Goal: Task Accomplishment & Management: Manage account settings

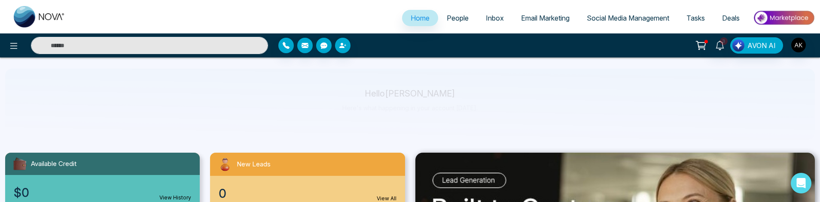
select select "*"
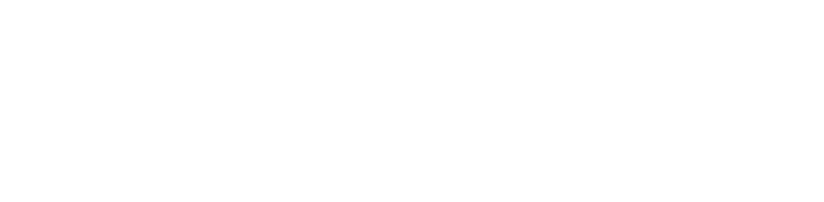
select select "*"
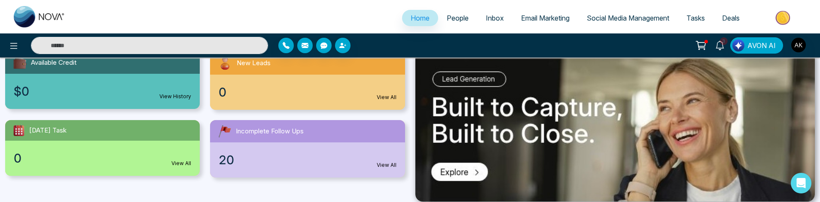
scroll to position [99, 0]
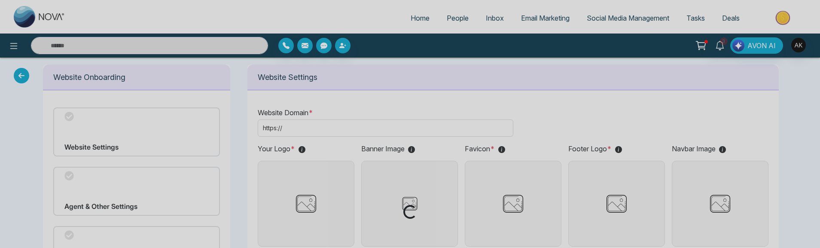
click at [15, 46] on div "Loading..." at bounding box center [410, 124] width 820 height 248
type input "**********"
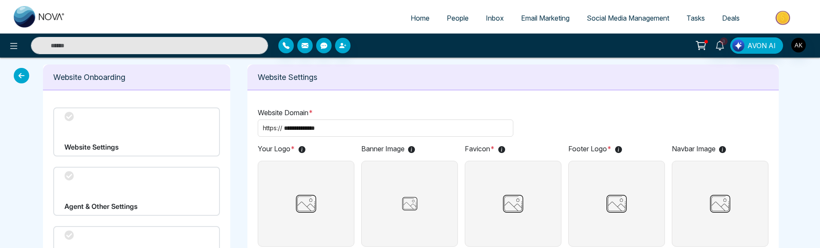
click at [15, 46] on icon at bounding box center [14, 46] width 10 height 10
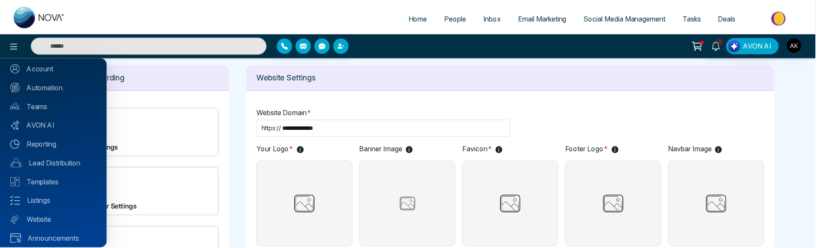
scroll to position [100, 0]
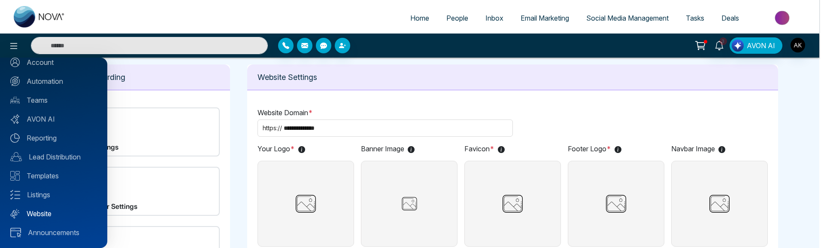
click at [39, 213] on link "Website" at bounding box center [53, 213] width 87 height 10
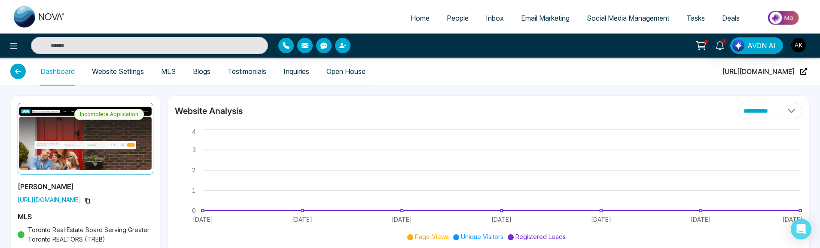
click at [140, 71] on link "Website Settings" at bounding box center [118, 71] width 52 height 7
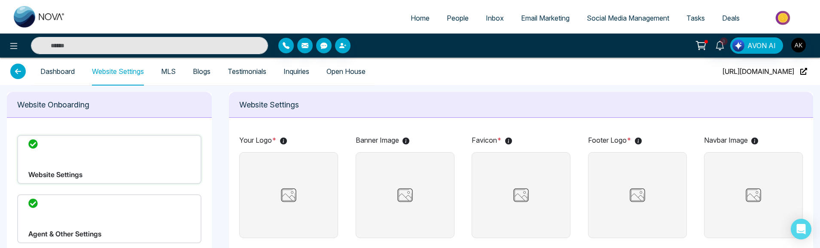
click at [171, 74] on link "MLS" at bounding box center [168, 71] width 15 height 7
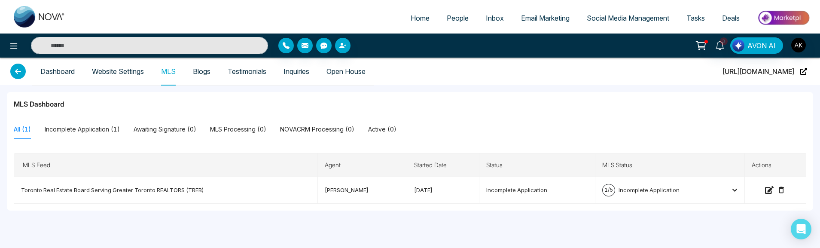
click at [202, 71] on link "Blogs" at bounding box center [202, 71] width 18 height 7
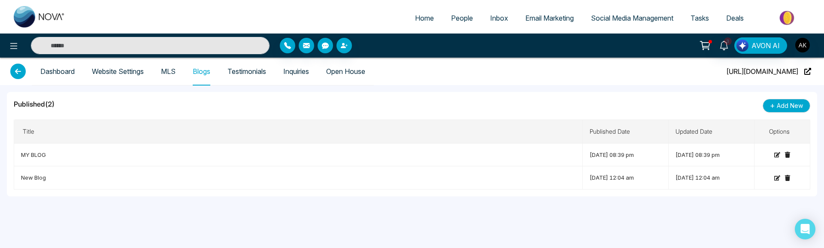
click at [130, 69] on link "Website Settings" at bounding box center [118, 71] width 52 height 7
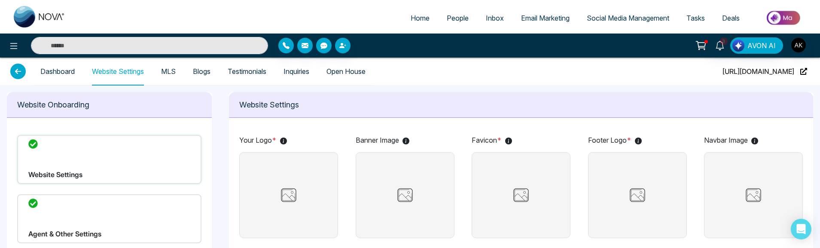
click at [64, 75] on link "Dashboard" at bounding box center [57, 71] width 34 height 7
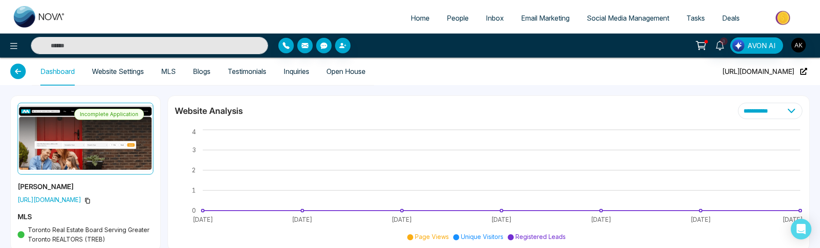
click at [113, 75] on link "Website Settings" at bounding box center [118, 71] width 52 height 7
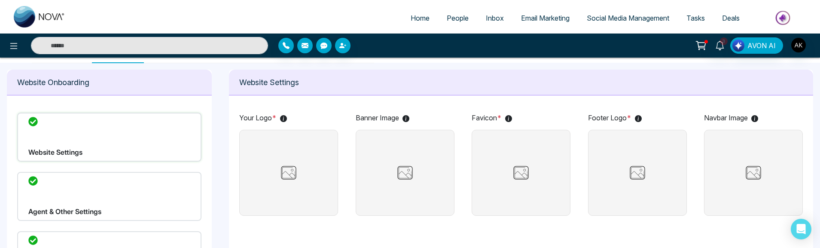
click at [126, 207] on div "Agent & Other Settings" at bounding box center [109, 196] width 184 height 49
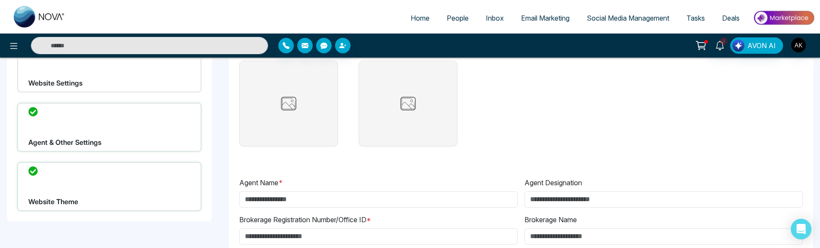
click at [103, 181] on div "Website Theme" at bounding box center [109, 186] width 184 height 49
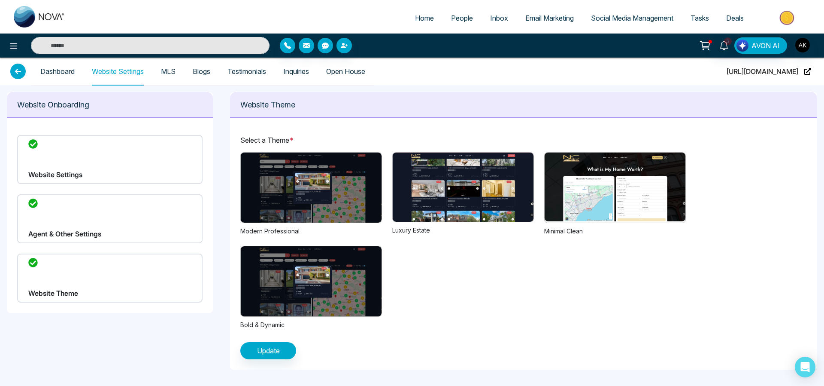
click at [312, 181] on img at bounding box center [311, 187] width 141 height 70
click at [420, 182] on img at bounding box center [463, 186] width 141 height 69
click at [328, 184] on img at bounding box center [311, 187] width 141 height 70
click at [437, 185] on img at bounding box center [463, 186] width 141 height 69
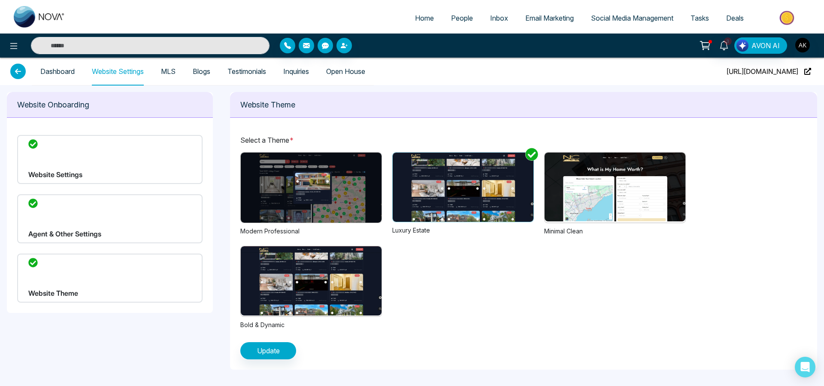
click at [580, 195] on img at bounding box center [615, 186] width 141 height 69
click at [399, 239] on div "Previous Next 1 2 3 Modern Professional Previous Next 1 2 3 Luxury Estate Previ…" at bounding box center [523, 240] width 567 height 177
click at [326, 247] on img at bounding box center [311, 280] width 141 height 69
click at [432, 207] on img at bounding box center [463, 186] width 141 height 69
click at [351, 200] on img at bounding box center [311, 187] width 141 height 70
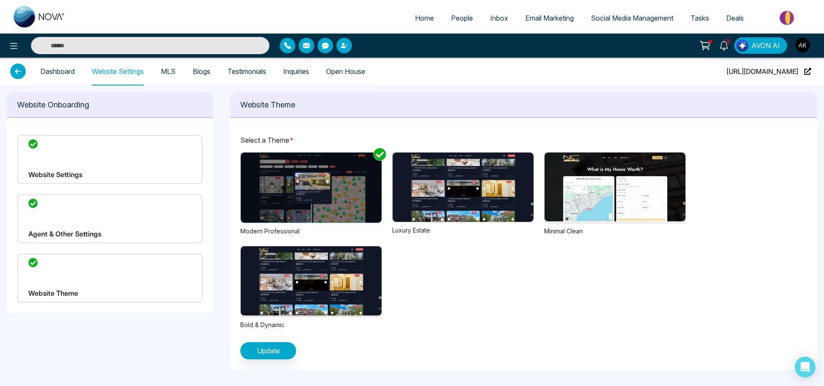
drag, startPoint x: 516, startPoint y: 199, endPoint x: 524, endPoint y: 199, distance: 8.2
click at [516, 199] on img at bounding box center [463, 186] width 141 height 69
click at [600, 196] on img at bounding box center [615, 186] width 141 height 69
click at [496, 201] on img at bounding box center [463, 186] width 141 height 69
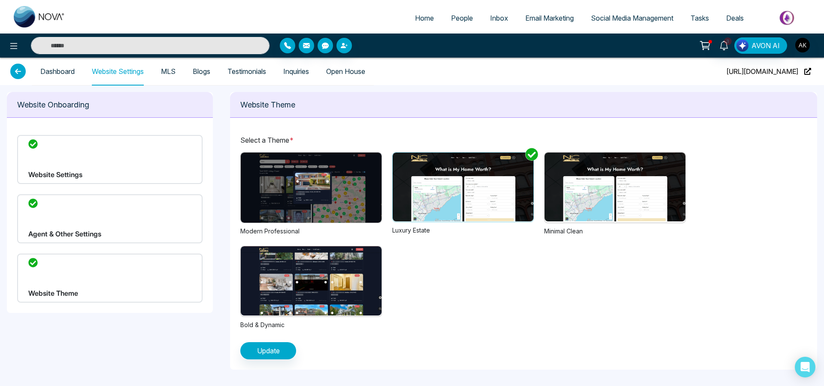
drag, startPoint x: 475, startPoint y: 195, endPoint x: 568, endPoint y: 204, distance: 93.2
click at [568, 204] on div "Previous Next 1 2 3 Modern Professional Previous Next 1 2 3 Luxury Estate Previ…" at bounding box center [523, 240] width 567 height 177
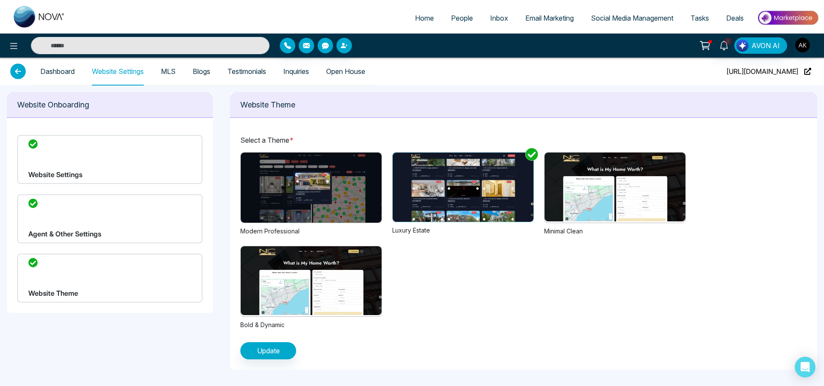
drag, startPoint x: 499, startPoint y: 192, endPoint x: 536, endPoint y: 191, distance: 36.9
click at [537, 191] on div "Previous Next 1 2 3 Modern Professional Previous Next 1 2 3 Luxury Estate Previ…" at bounding box center [523, 240] width 567 height 177
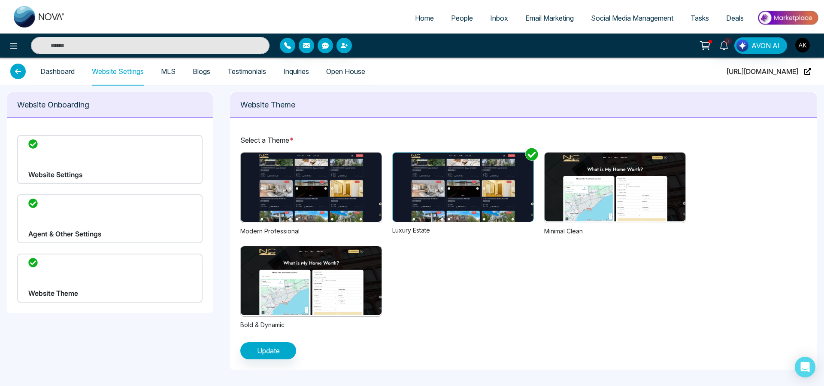
drag, startPoint x: 443, startPoint y: 192, endPoint x: 544, endPoint y: 195, distance: 100.5
click at [544, 195] on div "Previous Next 1 2 3 Modern Professional Previous Next 1 2 3 Luxury Estate Previ…" at bounding box center [523, 240] width 567 height 177
drag, startPoint x: 440, startPoint y: 195, endPoint x: 511, endPoint y: 197, distance: 71.3
click at [511, 197] on img at bounding box center [463, 186] width 141 height 69
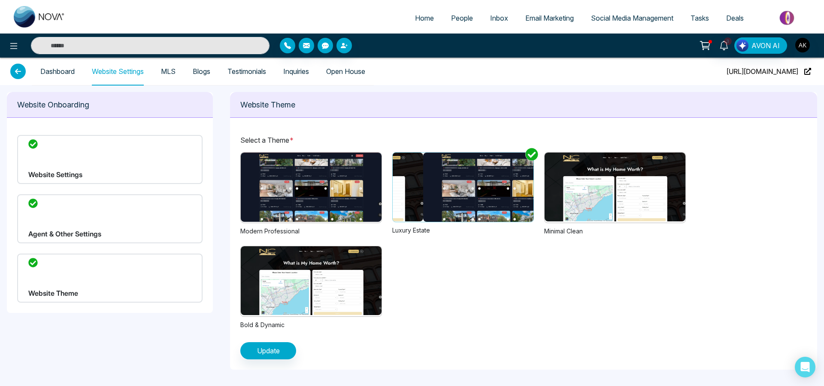
drag, startPoint x: 435, startPoint y: 197, endPoint x: 541, endPoint y: 198, distance: 105.2
click at [541, 198] on div "Previous Next 1 2 3 Modern Professional Previous Next 1 2 3 Luxury Estate Previ…" at bounding box center [523, 240] width 567 height 177
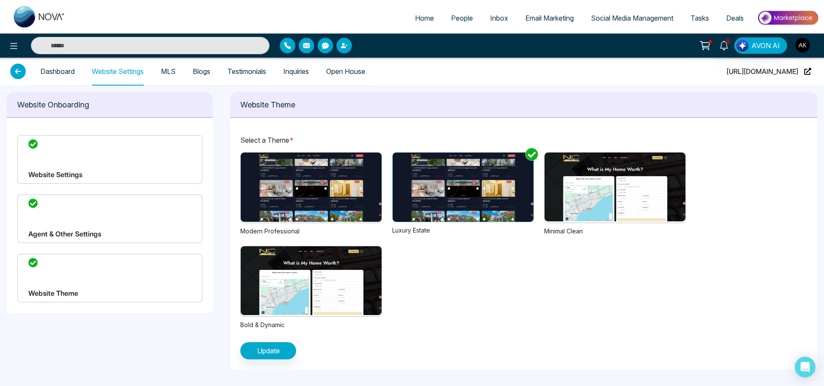
drag, startPoint x: 496, startPoint y: 197, endPoint x: 555, endPoint y: 197, distance: 59.3
click at [562, 198] on div "Previous Next 1 2 3 Modern Professional Previous Next 1 2 3 Luxury Estate Previ…" at bounding box center [523, 240] width 567 height 177
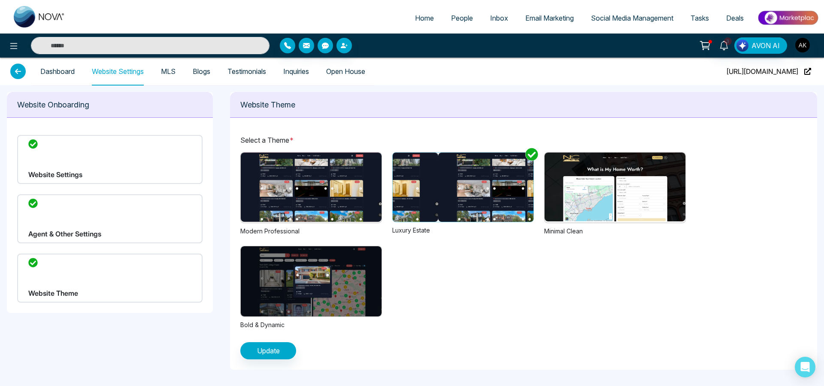
drag, startPoint x: 446, startPoint y: 191, endPoint x: 521, endPoint y: 196, distance: 75.3
click at [521, 196] on img at bounding box center [508, 186] width 141 height 69
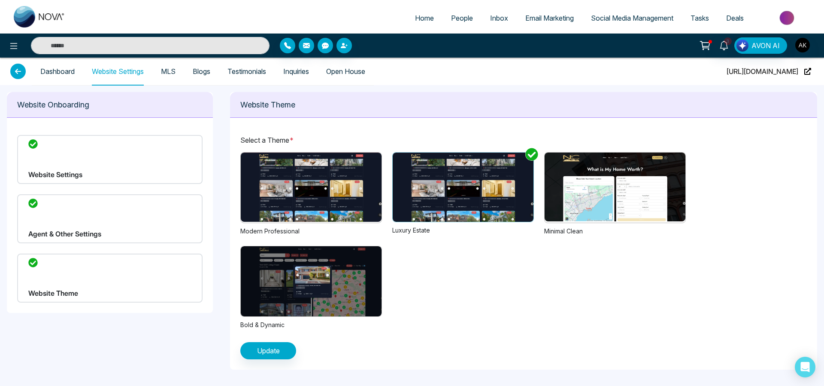
drag, startPoint x: 444, startPoint y: 197, endPoint x: 507, endPoint y: 199, distance: 64.0
click at [507, 199] on img at bounding box center [463, 186] width 141 height 69
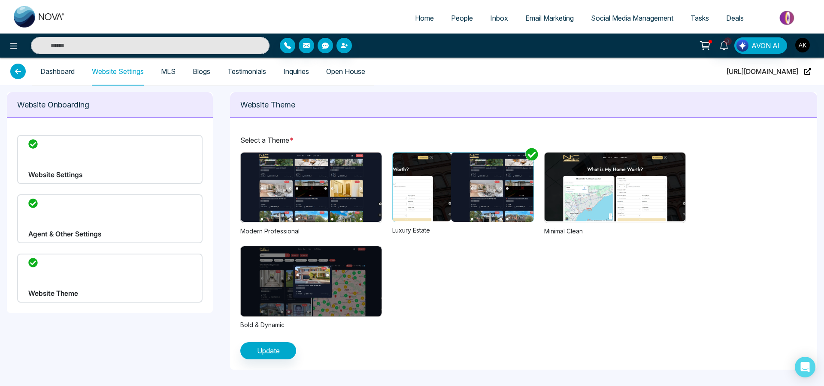
drag, startPoint x: 430, startPoint y: 203, endPoint x: 532, endPoint y: 206, distance: 101.4
click at [532, 205] on img at bounding box center [521, 186] width 141 height 69
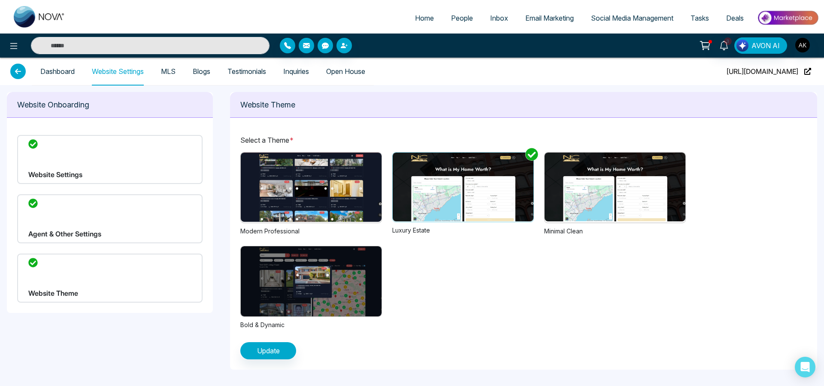
click at [492, 247] on div "Previous Next 1 2 3 Modern Professional Previous Next 1 2 3 Luxury Estate Previ…" at bounding box center [523, 240] width 567 height 177
click at [344, 247] on img at bounding box center [311, 281] width 141 height 70
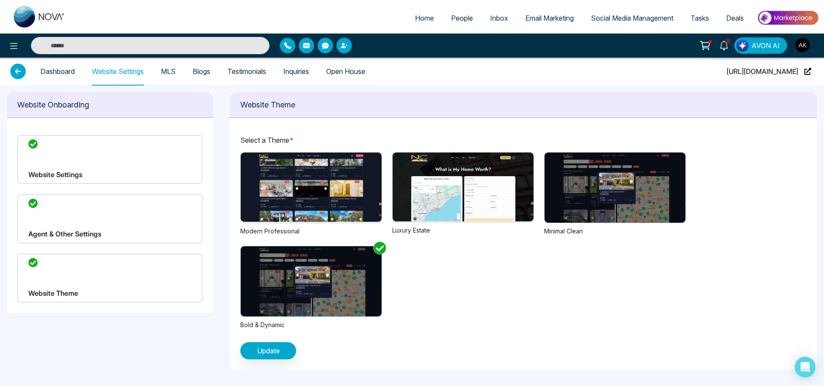
click at [355, 188] on img at bounding box center [311, 186] width 141 height 69
click at [462, 188] on img at bounding box center [463, 186] width 141 height 69
click at [595, 194] on img at bounding box center [615, 187] width 141 height 70
click at [528, 247] on div "Previous Next 1 2 3 Modern Professional Previous Next 1 2 3 Luxury Estate Previ…" at bounding box center [523, 240] width 567 height 177
click at [470, 200] on img at bounding box center [463, 186] width 141 height 69
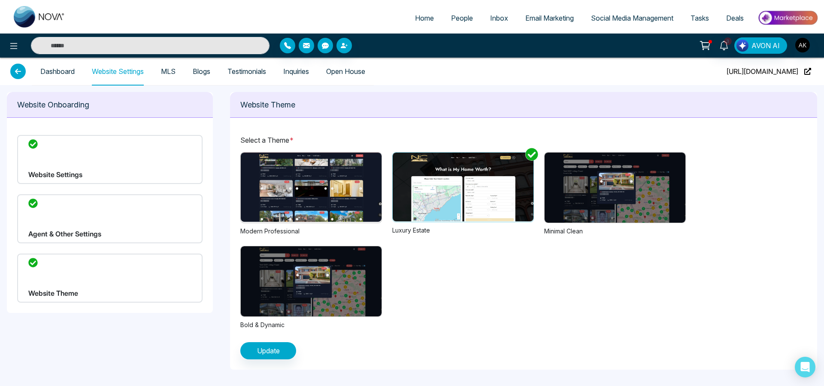
click at [604, 197] on img at bounding box center [615, 187] width 141 height 70
click at [462, 201] on img at bounding box center [463, 186] width 141 height 69
click at [346, 191] on img at bounding box center [311, 186] width 141 height 69
click at [336, 247] on img at bounding box center [311, 281] width 141 height 70
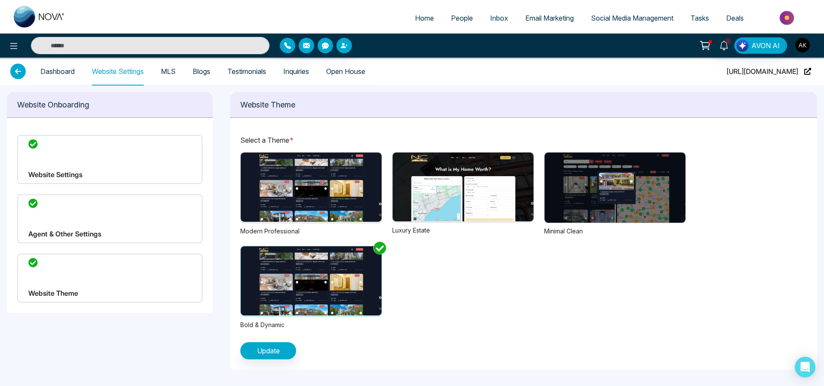
drag, startPoint x: 335, startPoint y: 279, endPoint x: 236, endPoint y: 271, distance: 99.1
click at [236, 247] on div "Select a Theme * Previous Next 1 2 3 Modern Professional Previous Next 1 2 3 Lu…" at bounding box center [523, 247] width 587 height 245
drag, startPoint x: 293, startPoint y: 274, endPoint x: 247, endPoint y: 276, distance: 46.4
click at [247, 247] on img at bounding box center [308, 280] width 141 height 69
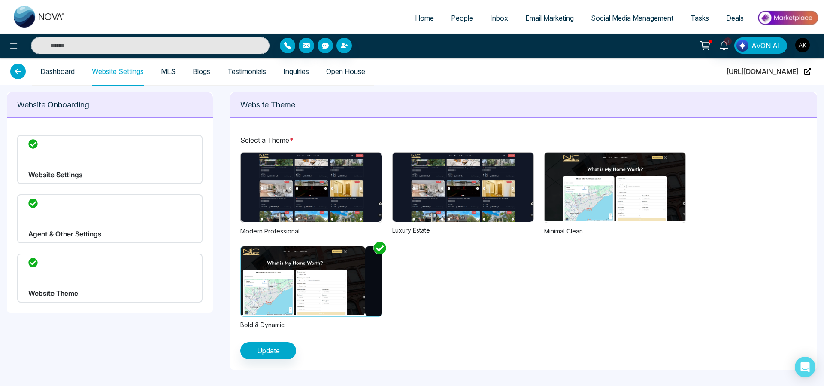
drag, startPoint x: 341, startPoint y: 281, endPoint x: 278, endPoint y: 275, distance: 63.4
click at [275, 247] on img at bounding box center [295, 280] width 141 height 69
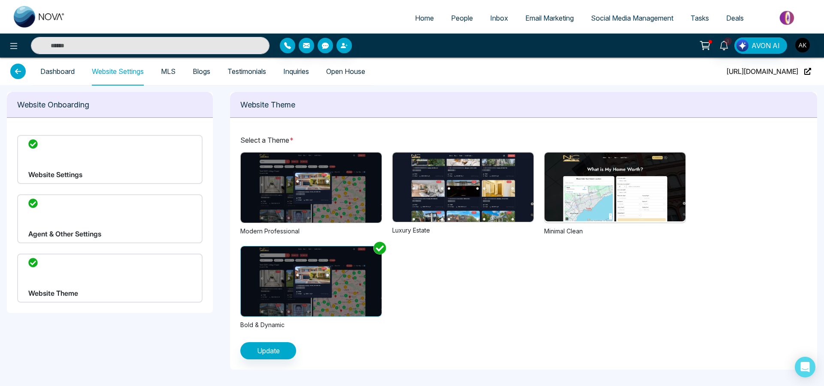
drag, startPoint x: 360, startPoint y: 276, endPoint x: 274, endPoint y: 271, distance: 86.0
click at [274, 247] on div at bounding box center [171, 281] width 986 height 70
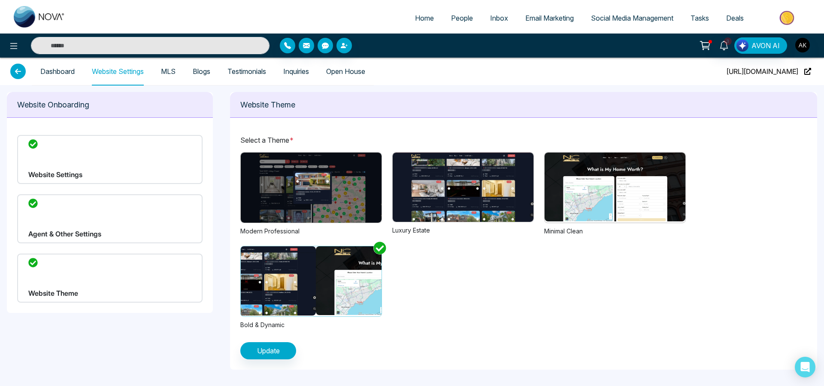
drag, startPoint x: 345, startPoint y: 279, endPoint x: 277, endPoint y: 280, distance: 67.8
click at [277, 247] on img at bounding box center [245, 280] width 141 height 69
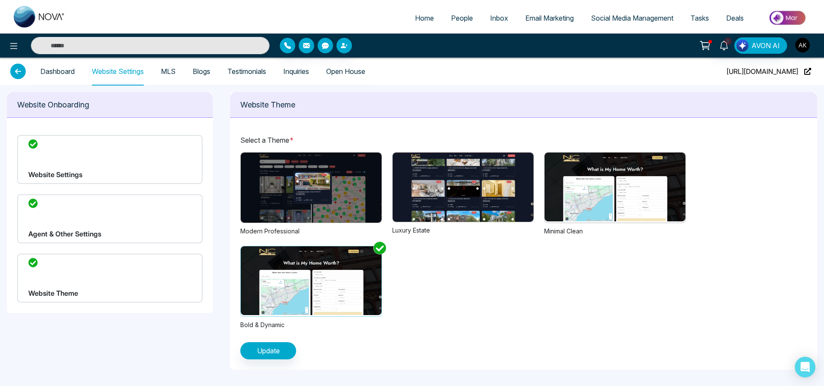
drag, startPoint x: 349, startPoint y: 277, endPoint x: 253, endPoint y: 278, distance: 96.2
click at [254, 247] on img at bounding box center [311, 280] width 141 height 69
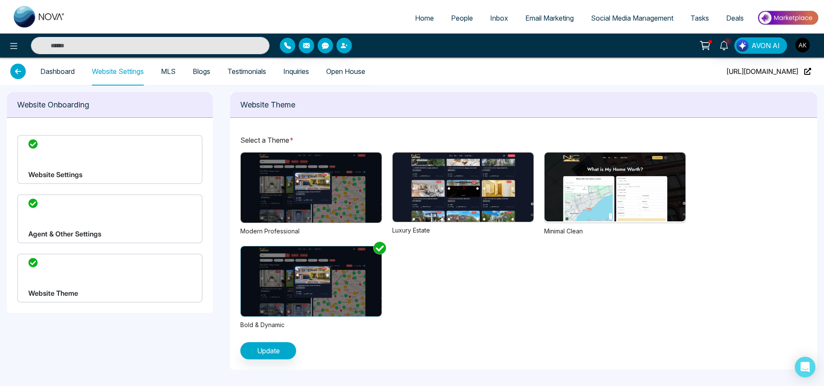
drag, startPoint x: 356, startPoint y: 280, endPoint x: 301, endPoint y: 281, distance: 55.0
click at [303, 247] on div at bounding box center [171, 281] width 986 height 70
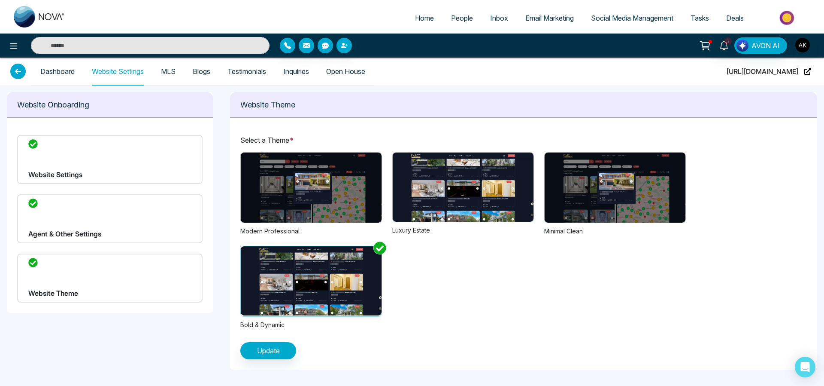
click at [495, 247] on div "Previous Next 1 2 3 Modern Professional Previous Next 1 2 3 Luxury Estate Previ…" at bounding box center [523, 240] width 567 height 177
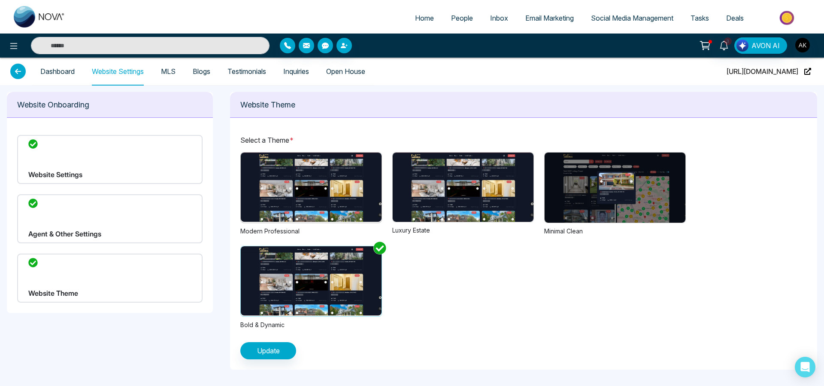
click at [112, 173] on div "Website Settings" at bounding box center [109, 159] width 185 height 49
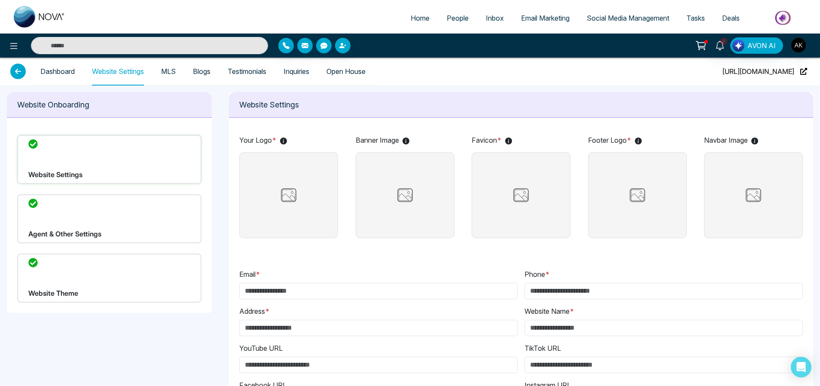
click at [172, 218] on div "Agent & Other Settings" at bounding box center [109, 218] width 184 height 49
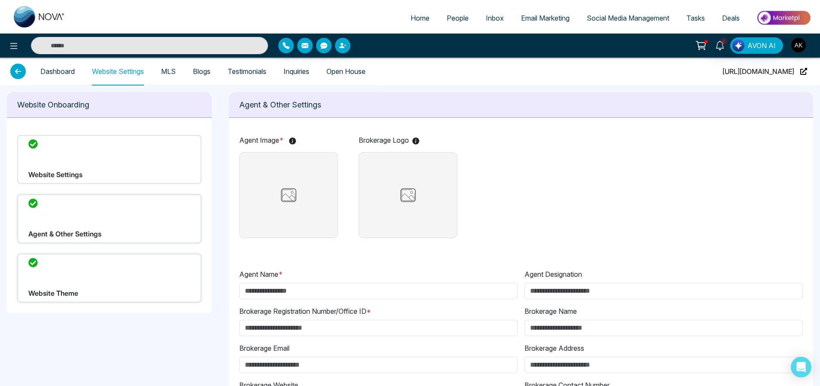
click at [164, 187] on div "Website Settings Agent & Other Settings Website Theme" at bounding box center [109, 219] width 205 height 188
click at [184, 173] on div "Website Settings" at bounding box center [109, 159] width 184 height 49
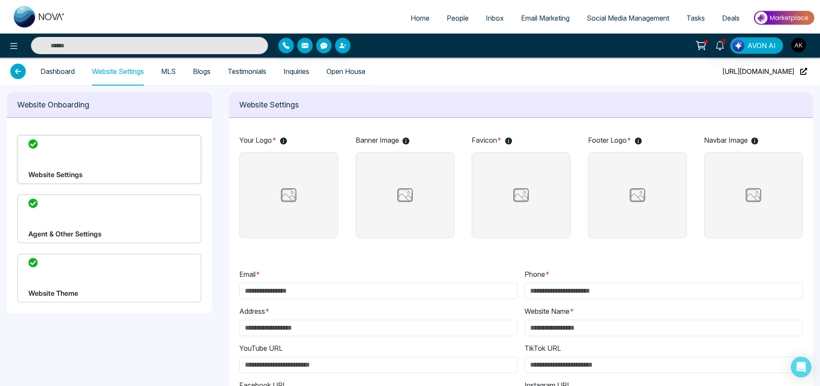
click at [182, 216] on div "Agent & Other Settings" at bounding box center [109, 218] width 184 height 49
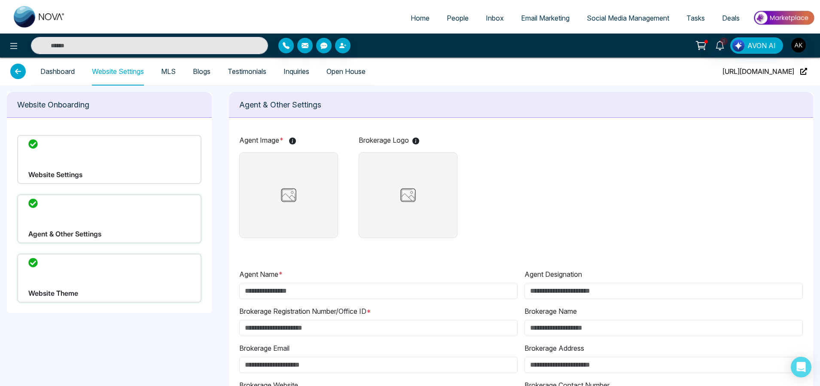
click at [177, 247] on div "Website Theme" at bounding box center [109, 277] width 184 height 49
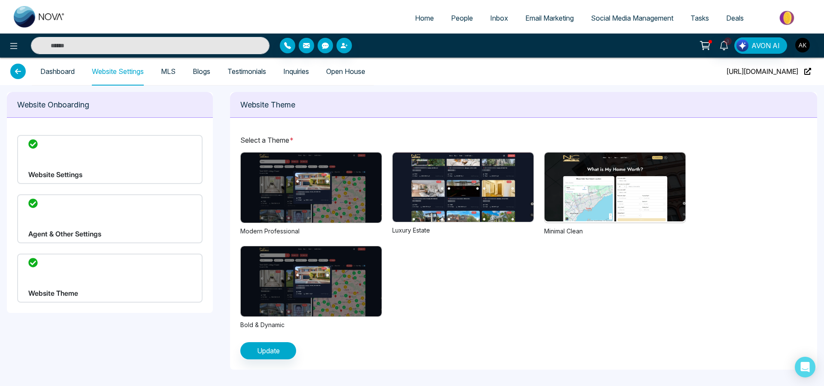
click at [509, 247] on div "Select a Theme * Previous Next 1 2 3 Modern Professional Previous Next 1 2 3 Lu…" at bounding box center [523, 247] width 567 height 224
click at [150, 247] on div "Website Theme" at bounding box center [109, 277] width 185 height 49
click at [142, 238] on div "Agent & Other Settings" at bounding box center [109, 218] width 185 height 49
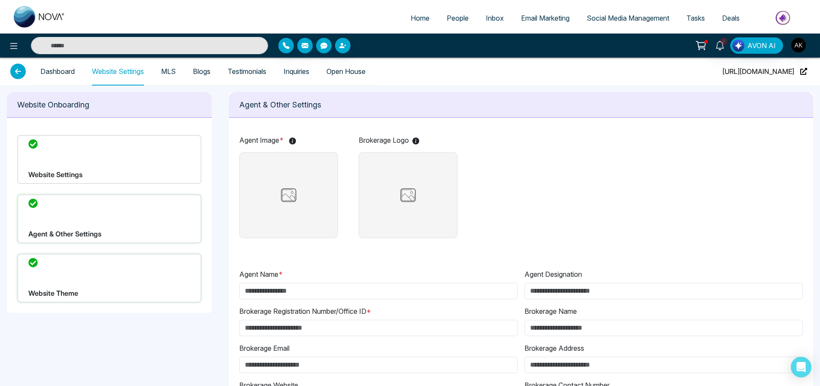
click at [117, 184] on div "Website Settings Agent & Other Settings Website Theme" at bounding box center [109, 219] width 205 height 188
click at [125, 177] on div "Website Settings" at bounding box center [109, 159] width 184 height 49
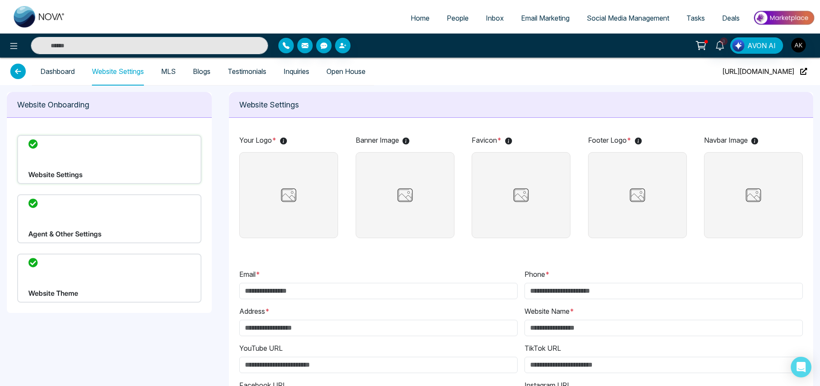
click at [163, 247] on div "Website Onboarding Website Settings Agent & Other Settings Website Theme Websit…" at bounding box center [410, 338] width 820 height 507
